Goal: Check status

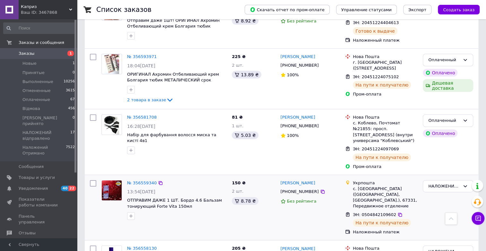
scroll to position [1051, 0]
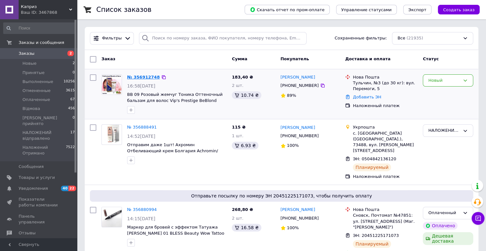
click at [145, 77] on link "№ 356912748" at bounding box center [143, 77] width 33 height 5
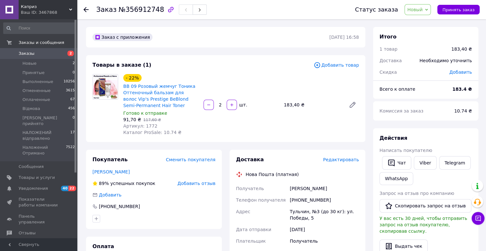
click at [83, 9] on div "Заказ №356912748 Статус заказа Новый Принят Выполнен Отменен Оплаченный Відмова…" at bounding box center [281, 9] width 409 height 19
click at [87, 9] on icon at bounding box center [85, 9] width 5 height 5
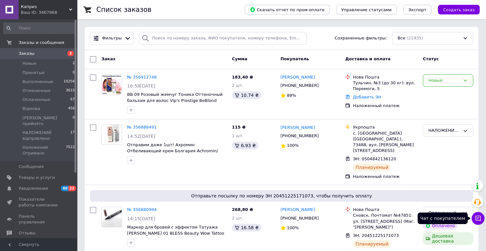
click at [478, 218] on icon at bounding box center [477, 218] width 5 height 5
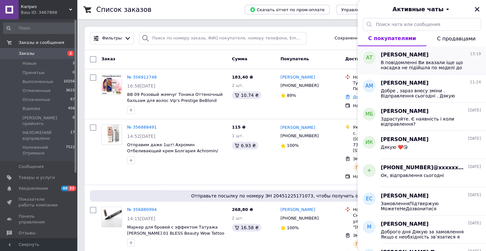
click at [414, 66] on span "В повідомленні Ви вказали іще що насадка не підійшла по моделі до бритви , але …" at bounding box center [426, 65] width 91 height 10
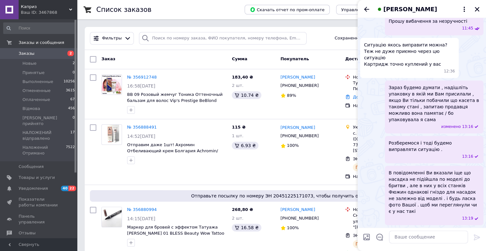
scroll to position [409, 0]
click at [364, 7] on icon "Назад" at bounding box center [367, 9] width 8 height 8
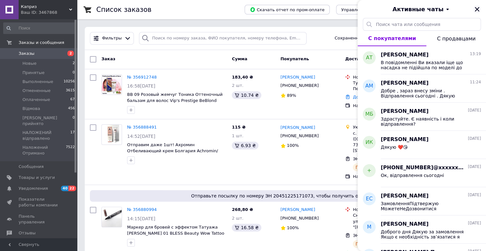
click at [475, 9] on icon "Закрыть" at bounding box center [477, 9] width 6 height 6
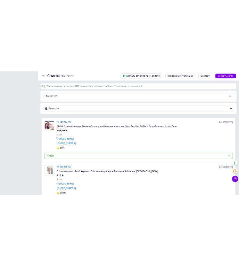
scroll to position [29, 0]
